Goal: Task Accomplishment & Management: Manage account settings

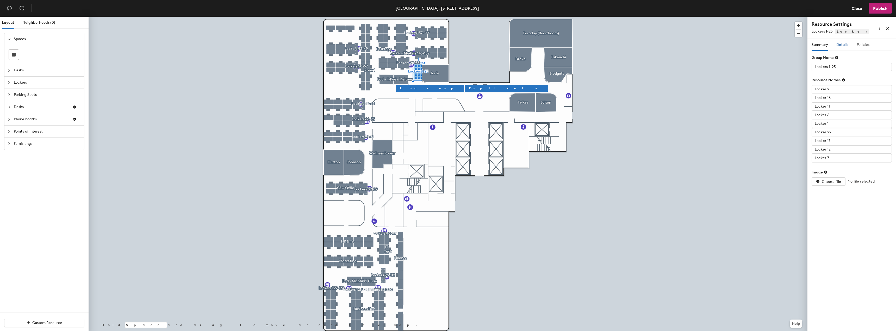
click at [837, 47] on div "Details" at bounding box center [842, 45] width 12 height 6
click at [833, 89] on div at bounding box center [849, 89] width 73 height 7
click at [843, 41] on div "Details" at bounding box center [842, 45] width 12 height 12
click at [835, 164] on span "Assigned" at bounding box center [851, 164] width 60 height 8
click at [826, 173] on div "Reservable" at bounding box center [851, 175] width 58 height 6
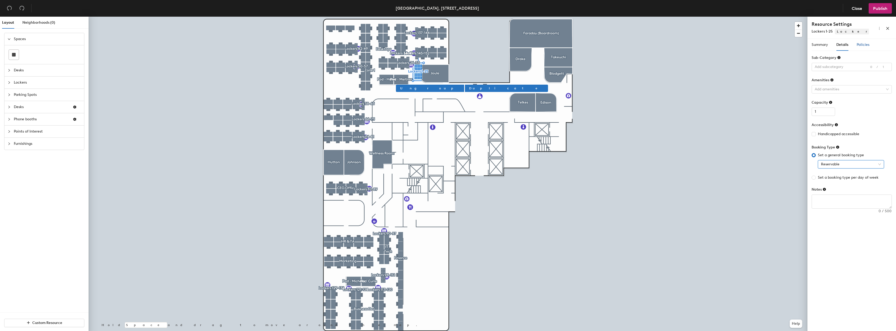
click at [859, 45] on span "Policies" at bounding box center [863, 44] width 13 height 4
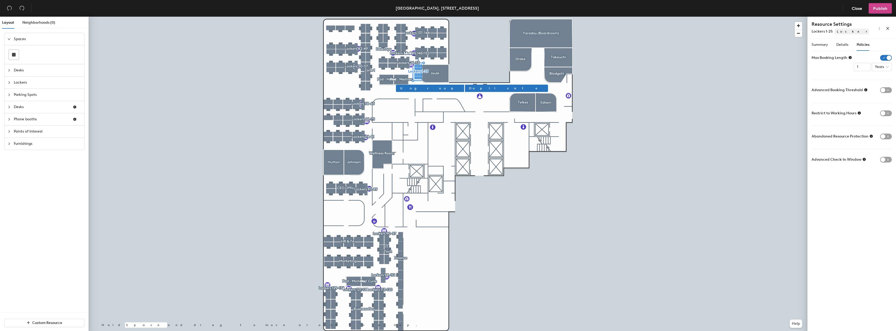
click at [877, 9] on span "Publish" at bounding box center [880, 8] width 14 height 5
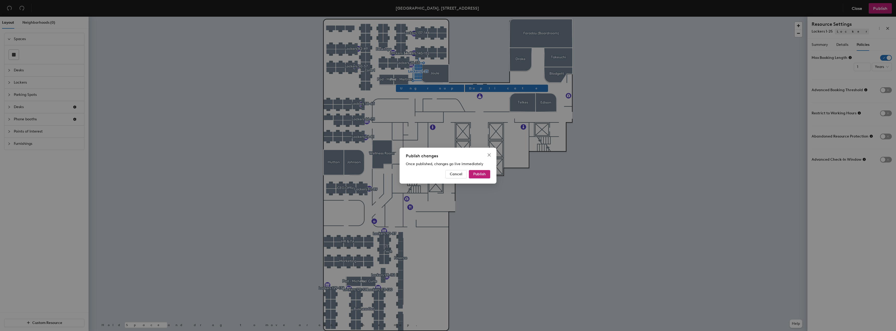
click at [574, 190] on div "Publish changes Once published, changes go live immediately Cancel Publish" at bounding box center [448, 165] width 896 height 331
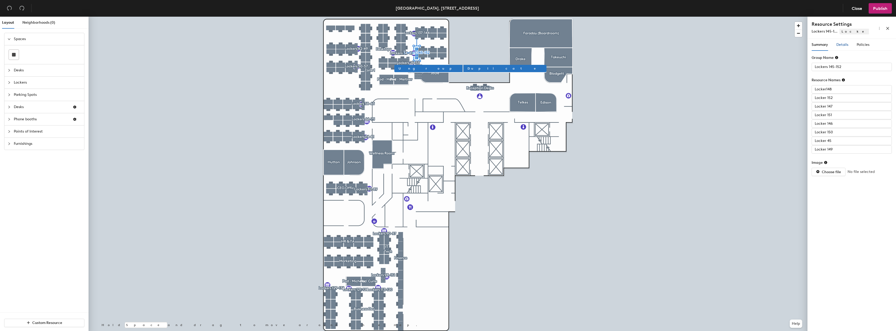
click at [843, 44] on span "Details" at bounding box center [842, 44] width 12 height 4
click at [829, 165] on span "Reservable" at bounding box center [851, 164] width 60 height 8
click at [833, 176] on div "Reservable" at bounding box center [851, 175] width 58 height 6
type input "Lockers 137-144"
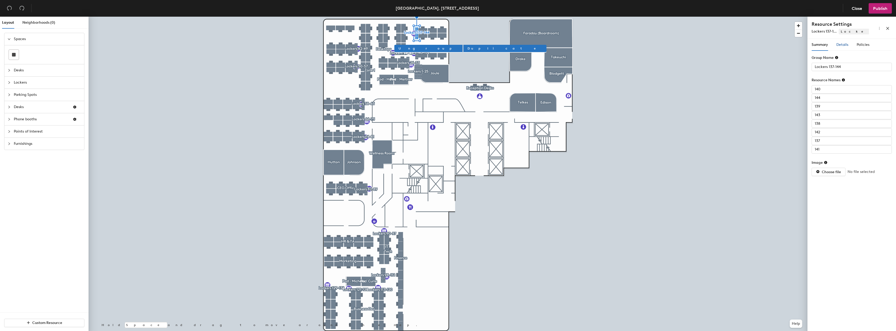
click at [839, 47] on div "Details" at bounding box center [842, 45] width 12 height 6
click at [840, 161] on span "Assigned" at bounding box center [851, 164] width 60 height 8
click at [838, 175] on div "Reservable" at bounding box center [851, 175] width 58 height 6
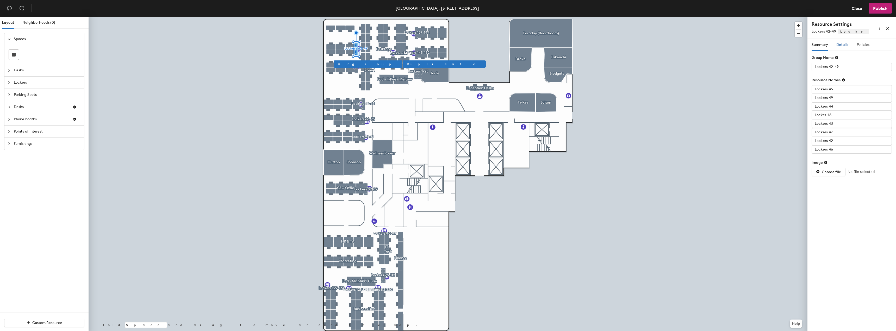
click at [847, 44] on span "Details" at bounding box center [842, 44] width 12 height 4
click at [834, 163] on span "Assigned" at bounding box center [851, 164] width 60 height 8
click at [834, 175] on div "Reservable" at bounding box center [851, 175] width 58 height 6
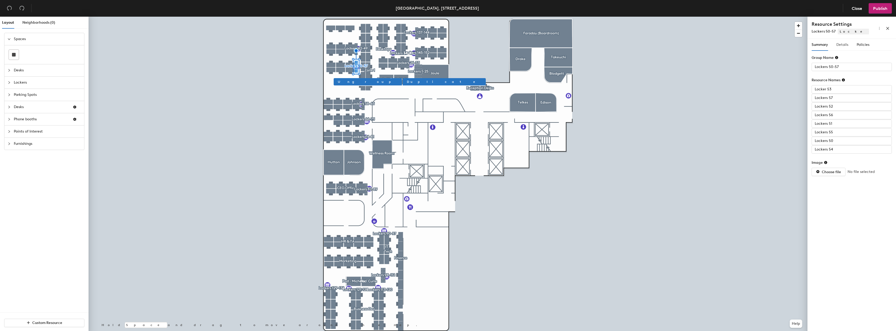
click at [842, 48] on div "Details" at bounding box center [842, 45] width 12 height 12
click at [852, 166] on span "Assigned" at bounding box center [851, 164] width 60 height 8
click at [838, 174] on div "Reservable" at bounding box center [851, 175] width 58 height 6
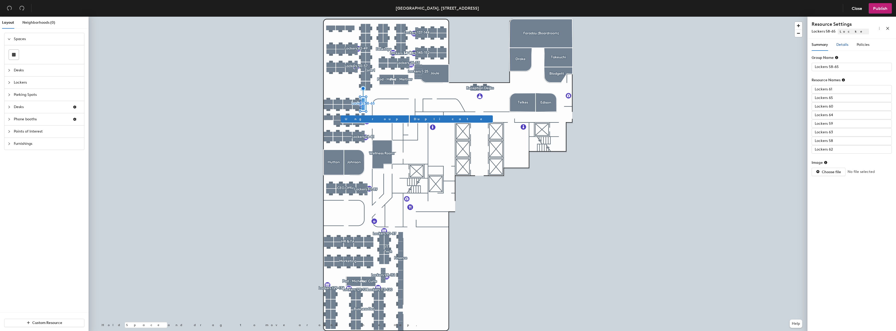
click at [841, 46] on span "Details" at bounding box center [842, 44] width 12 height 4
click at [846, 163] on span "Assigned" at bounding box center [851, 164] width 60 height 8
click at [837, 176] on div "Reservable" at bounding box center [851, 175] width 58 height 6
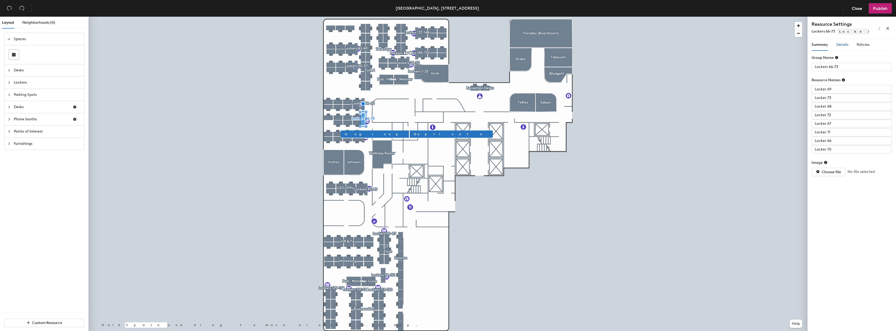
click at [839, 46] on span "Details" at bounding box center [842, 44] width 12 height 4
click at [834, 166] on span "Assigned" at bounding box center [851, 164] width 60 height 8
click at [837, 176] on div "Reservable" at bounding box center [851, 175] width 58 height 6
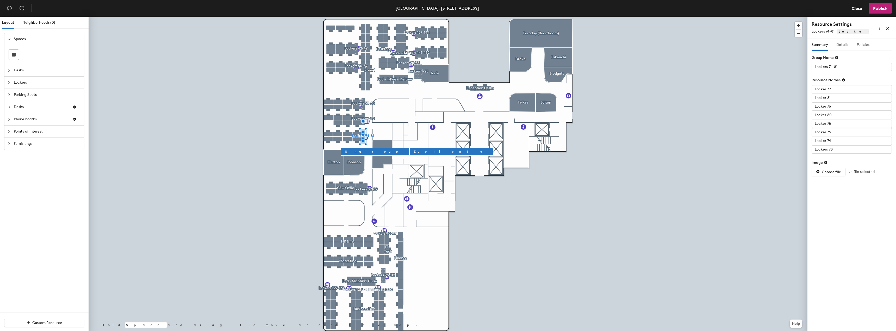
click at [846, 48] on div "Details" at bounding box center [842, 45] width 12 height 12
click at [836, 163] on span "Assigned" at bounding box center [851, 164] width 60 height 8
click at [859, 170] on div "RESERVABLE NON_RESERVABLE Reservable Not reservable Assigned" at bounding box center [851, 183] width 66 height 27
click at [857, 176] on div "Reservable" at bounding box center [851, 175] width 58 height 6
type input "Lockers 82-89"
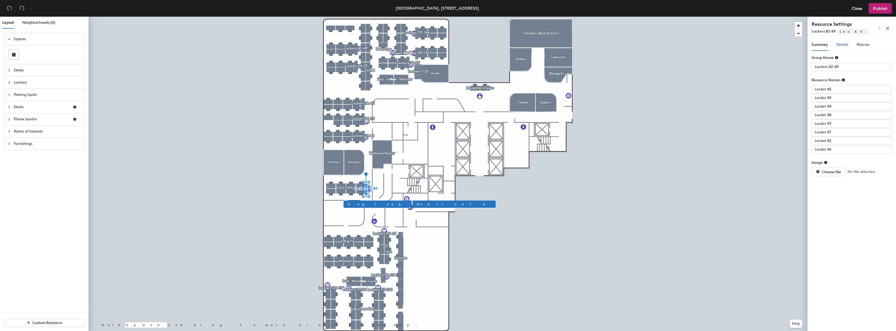
click at [844, 46] on span "Details" at bounding box center [842, 44] width 12 height 4
click at [833, 163] on span "Reservable" at bounding box center [851, 164] width 60 height 8
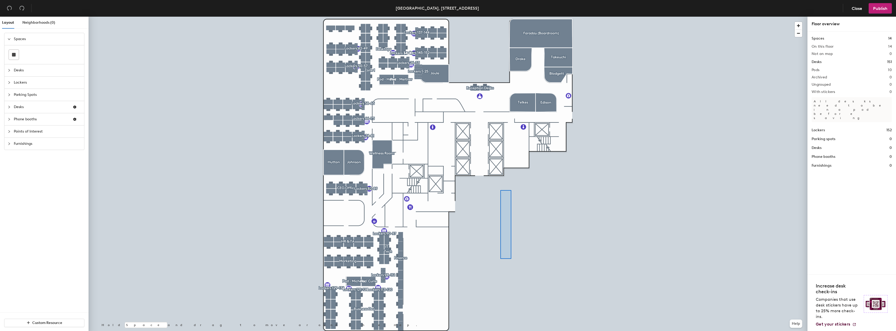
click at [500, 17] on div at bounding box center [448, 17] width 719 height 0
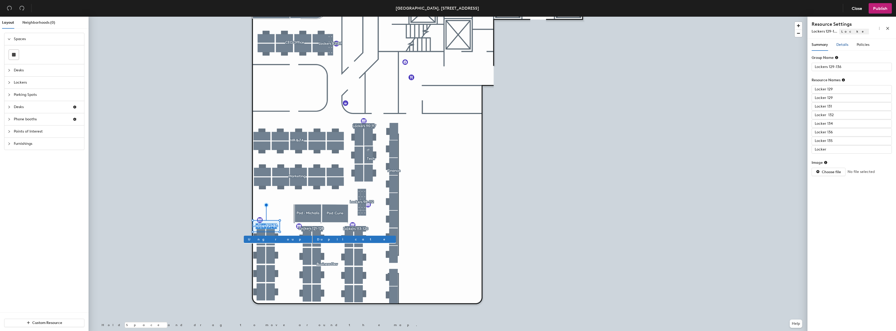
click at [842, 43] on span "Details" at bounding box center [842, 44] width 12 height 4
click at [824, 164] on span "Assigned" at bounding box center [851, 164] width 60 height 8
click at [843, 176] on div "Reservable" at bounding box center [851, 175] width 58 height 6
type input "Lockers 121-128"
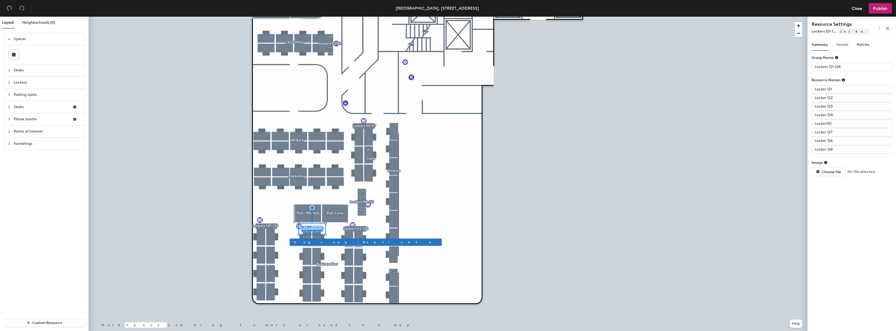
drag, startPoint x: 837, startPoint y: 43, endPoint x: 840, endPoint y: 46, distance: 3.9
click at [838, 43] on span "Details" at bounding box center [842, 44] width 12 height 4
click at [832, 93] on div "Add amenities" at bounding box center [852, 89] width 80 height 8
click at [825, 64] on div at bounding box center [849, 66] width 73 height 7
click at [843, 45] on span "Details" at bounding box center [842, 44] width 12 height 4
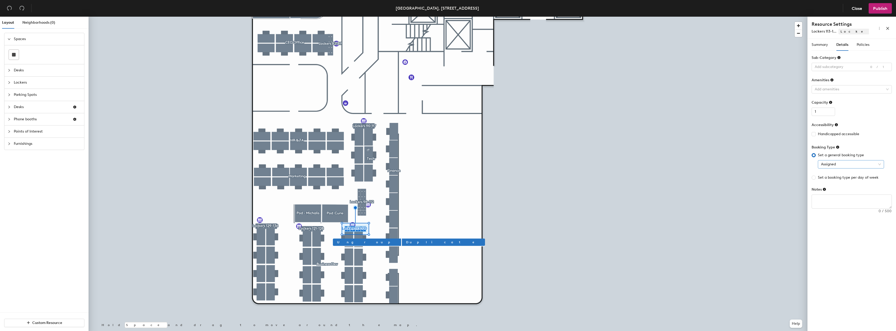
click at [832, 161] on span "Assigned" at bounding box center [851, 164] width 60 height 8
click at [833, 173] on div "Reservable" at bounding box center [851, 175] width 58 height 6
type input "Lockers 121-128"
